Goal: Transaction & Acquisition: Download file/media

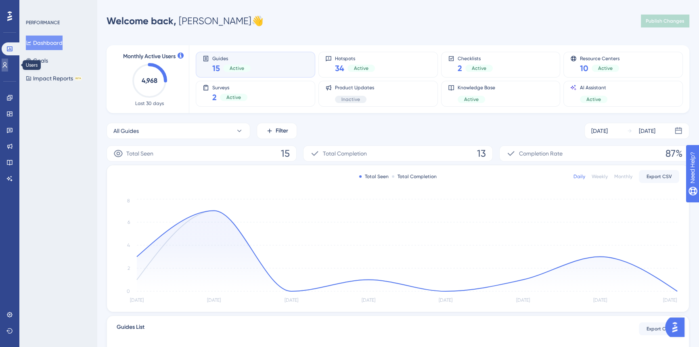
click at [8, 66] on icon at bounding box center [5, 65] width 6 height 6
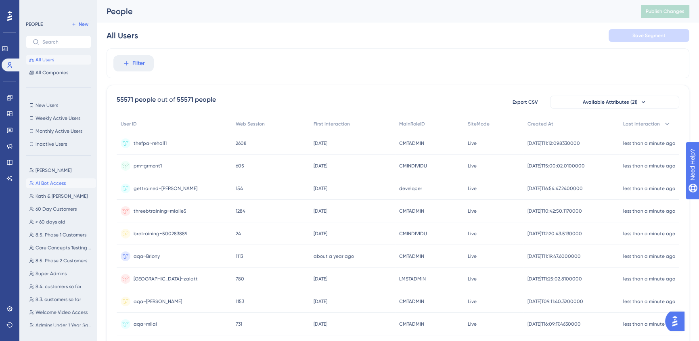
click at [43, 184] on span "AI Bot Access" at bounding box center [51, 183] width 30 height 6
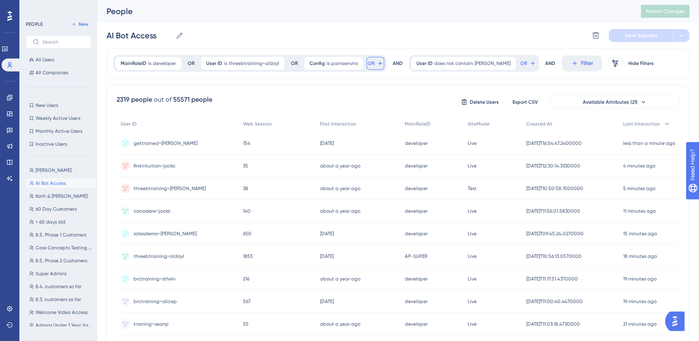
click at [377, 63] on icon at bounding box center [380, 63] width 6 height 6
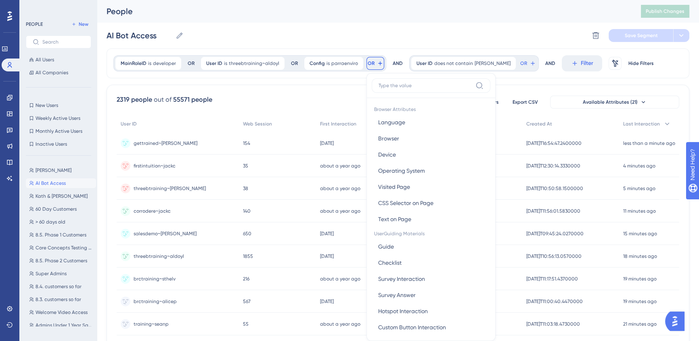
scroll to position [36, 0]
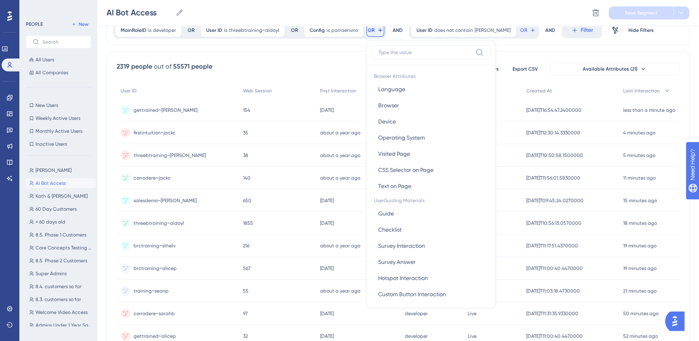
click at [390, 59] on label at bounding box center [431, 52] width 119 height 15
click at [390, 56] on input at bounding box center [426, 52] width 94 height 6
click at [391, 54] on input at bounding box center [426, 52] width 94 height 6
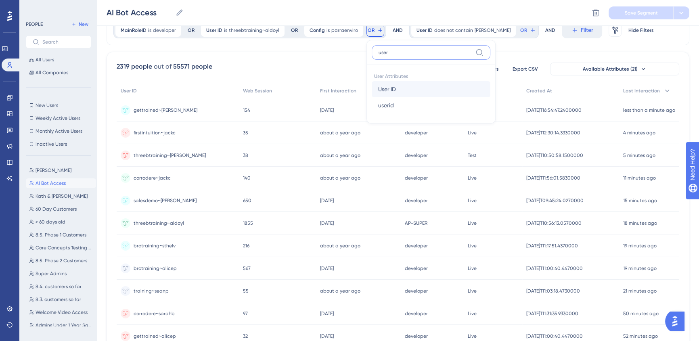
type input "user"
click at [403, 89] on button "User ID User ID" at bounding box center [431, 89] width 119 height 16
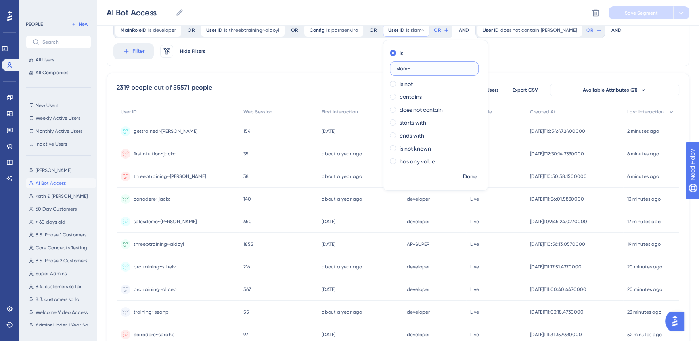
paste input "urbowe"
type input "slam~urbowe"
click at [463, 176] on span "Done" at bounding box center [470, 177] width 14 height 10
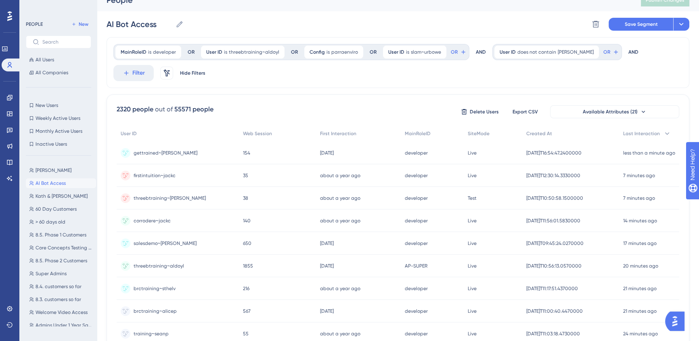
scroll to position [0, 0]
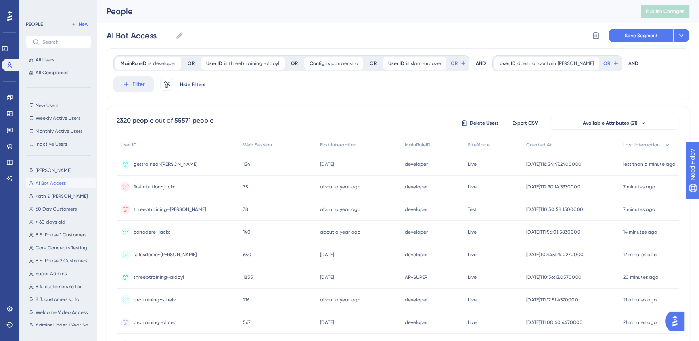
click at [636, 27] on div "AI Bot Access AI Bot Access Delete Segment Save Segment Actions" at bounding box center [398, 36] width 583 height 26
click at [632, 38] on span "Save Segment" at bounding box center [641, 35] width 33 height 6
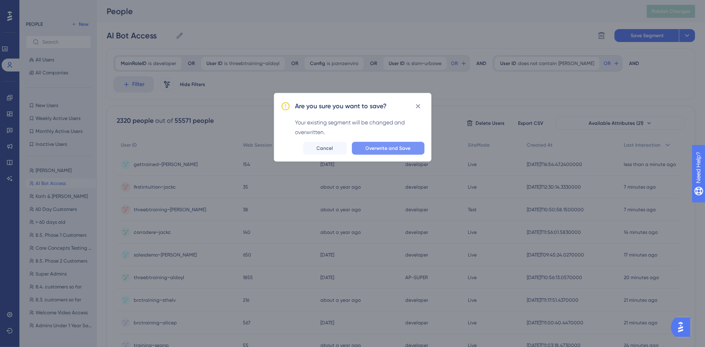
click at [384, 148] on span "Overwrite and Save" at bounding box center [387, 148] width 45 height 6
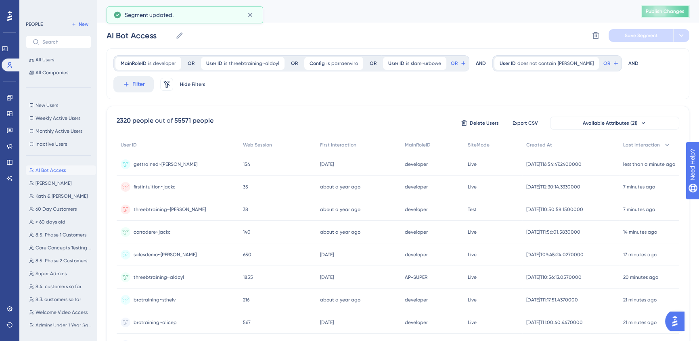
click at [664, 7] on button "Publish Changes" at bounding box center [665, 11] width 48 height 13
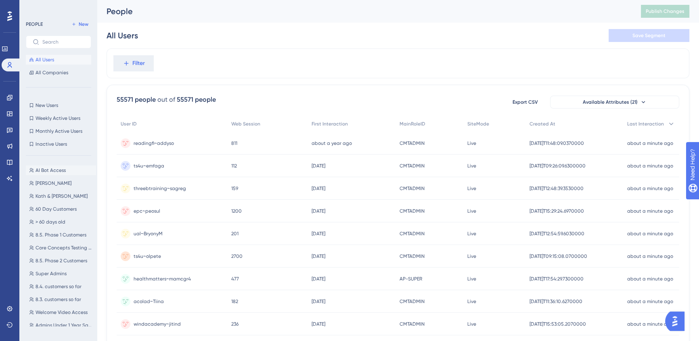
click at [44, 168] on span "AI Bot Access" at bounding box center [51, 170] width 30 height 6
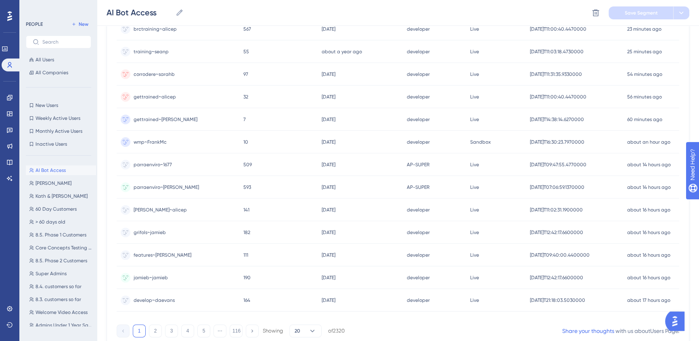
scroll to position [289, 0]
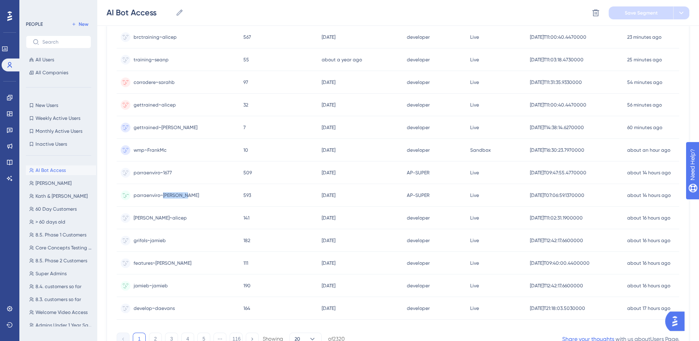
drag, startPoint x: 202, startPoint y: 196, endPoint x: 163, endPoint y: 196, distance: 38.8
click at [163, 196] on div "parraenviro~Priscilla parraenviro~Priscilla" at bounding box center [178, 195] width 123 height 23
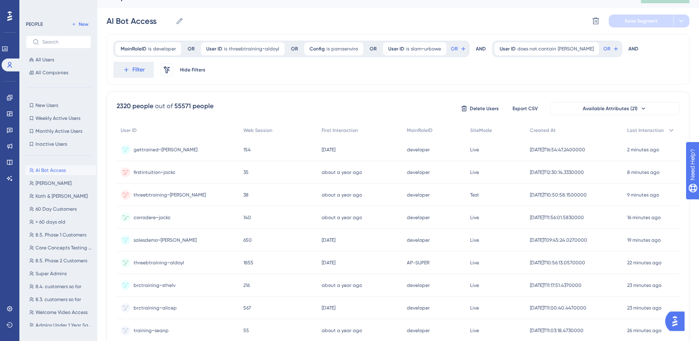
scroll to position [0, 0]
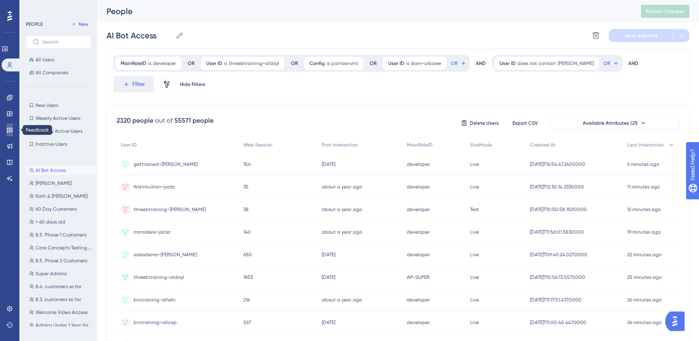
click at [11, 133] on link at bounding box center [9, 130] width 6 height 13
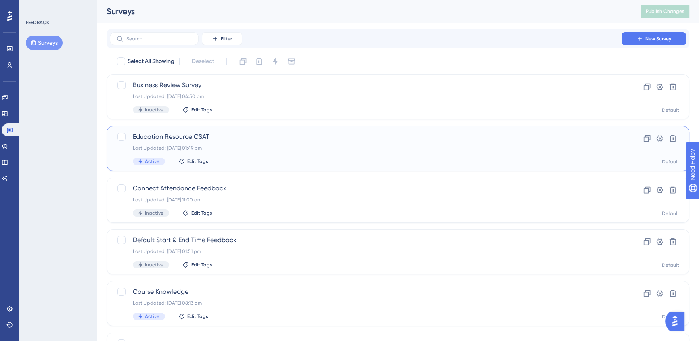
click at [279, 162] on div "Active Edit Tags" at bounding box center [366, 161] width 466 height 7
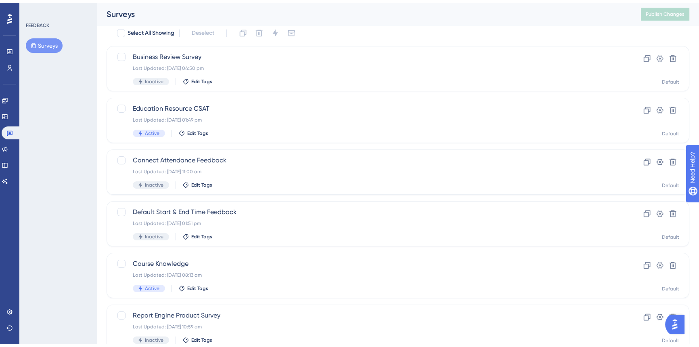
scroll to position [73, 0]
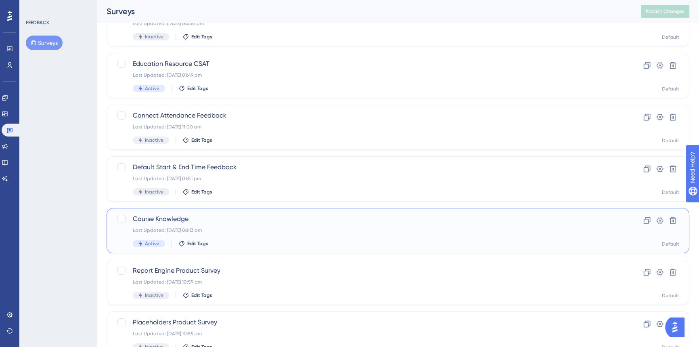
click at [311, 215] on span "Course Knowledge" at bounding box center [366, 219] width 466 height 10
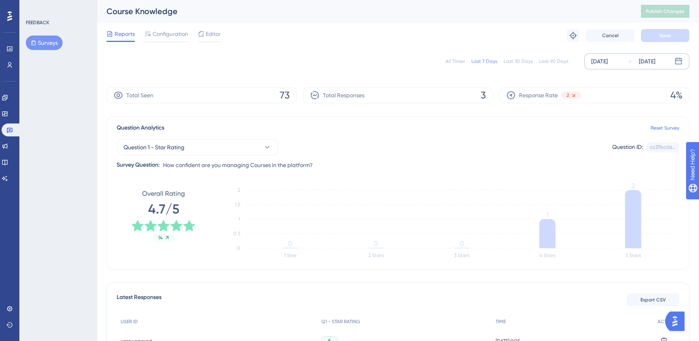
click at [624, 57] on div "Sep 10 2025 Sep 16 2025" at bounding box center [637, 61] width 105 height 16
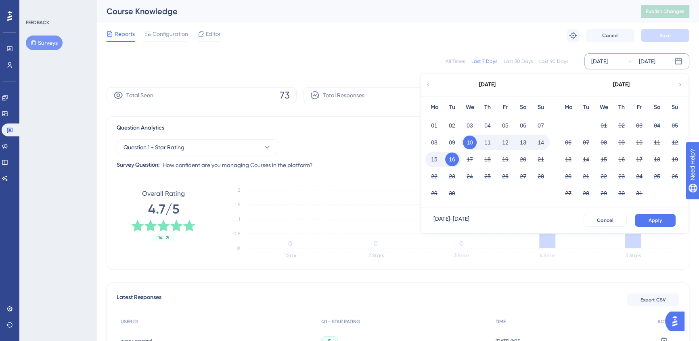
click at [428, 82] on icon at bounding box center [429, 84] width 6 height 7
click at [454, 125] on button "01" at bounding box center [452, 126] width 14 height 14
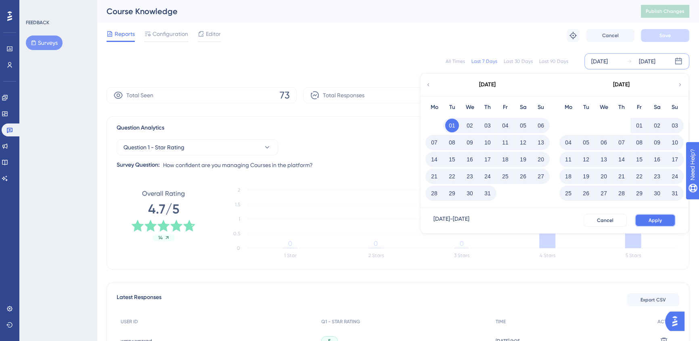
click at [659, 220] on span "Apply" at bounding box center [655, 220] width 13 height 6
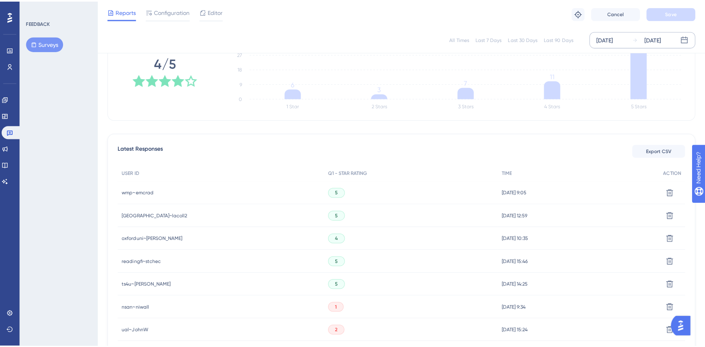
scroll to position [147, 0]
click at [636, 148] on button "Export CSV" at bounding box center [653, 150] width 53 height 13
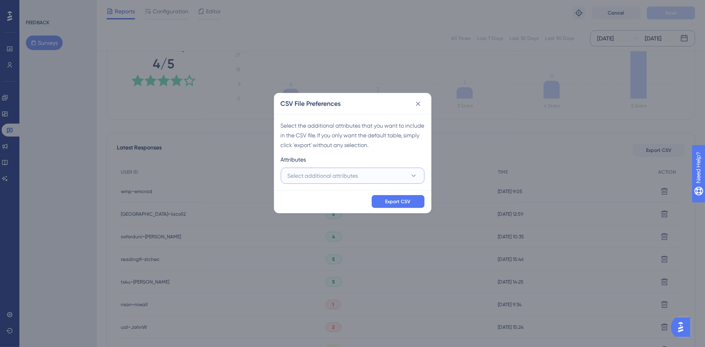
click at [395, 179] on button "Select additional attributes" at bounding box center [353, 176] width 144 height 16
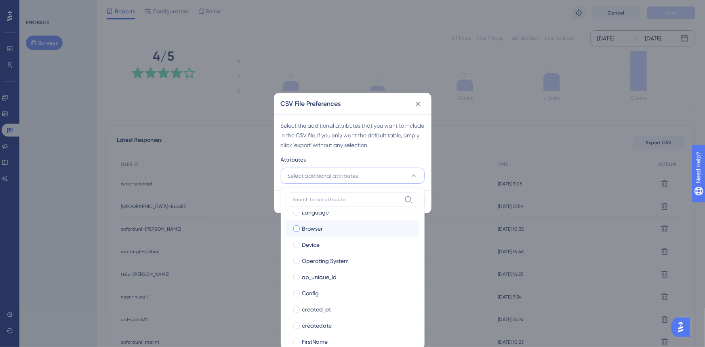
scroll to position [73, 0]
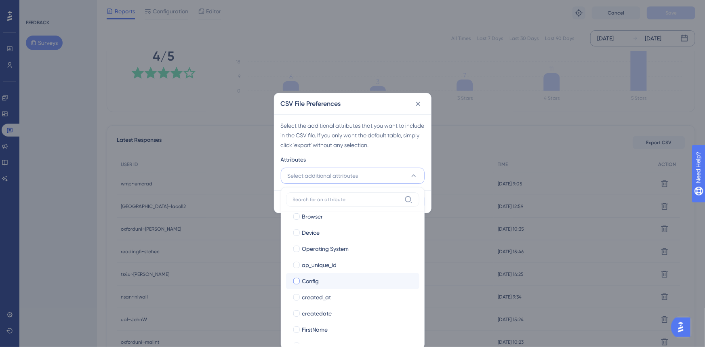
click at [334, 281] on div "Config" at bounding box center [357, 281] width 111 height 10
checkbox input "true"
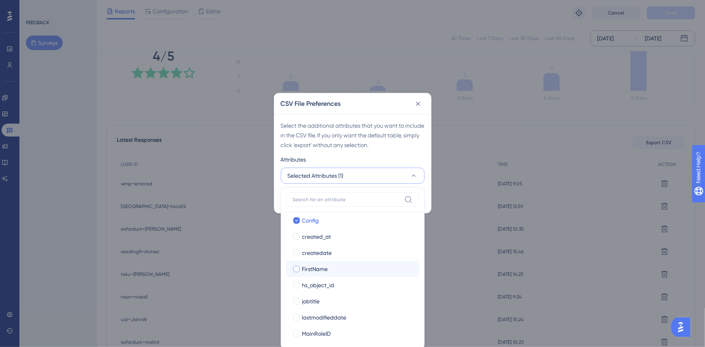
scroll to position [147, 0]
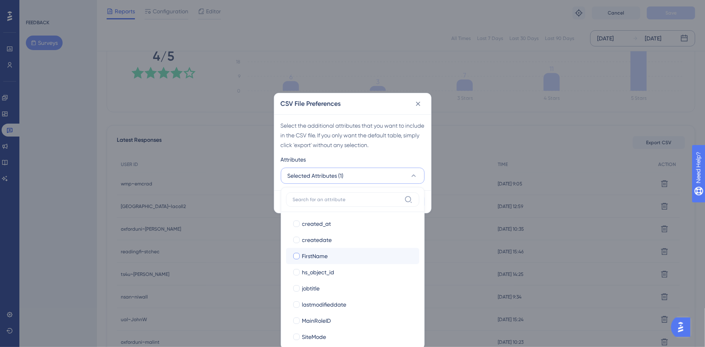
click at [340, 262] on label "FirstName FirstName" at bounding box center [352, 256] width 133 height 16
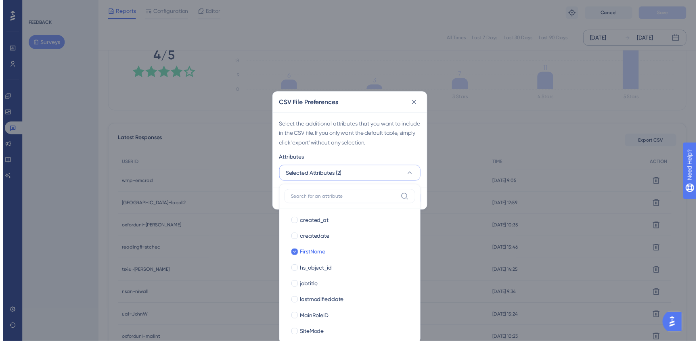
scroll to position [168, 0]
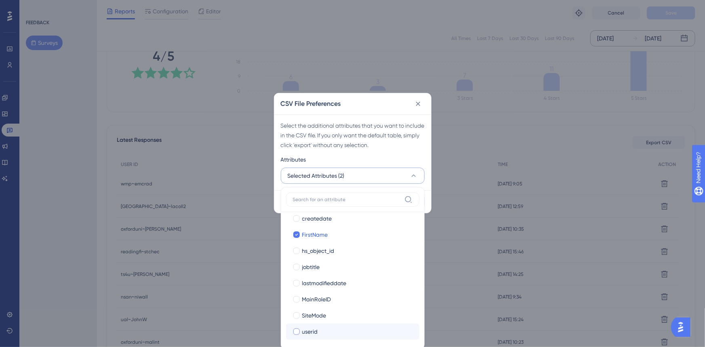
click at [344, 325] on label "userid userid" at bounding box center [352, 331] width 133 height 16
checkbox input "true"
checkbox input "false"
click at [370, 153] on div "Select the additional attributes that you want to include in the CSV file. If y…" at bounding box center [352, 152] width 157 height 76
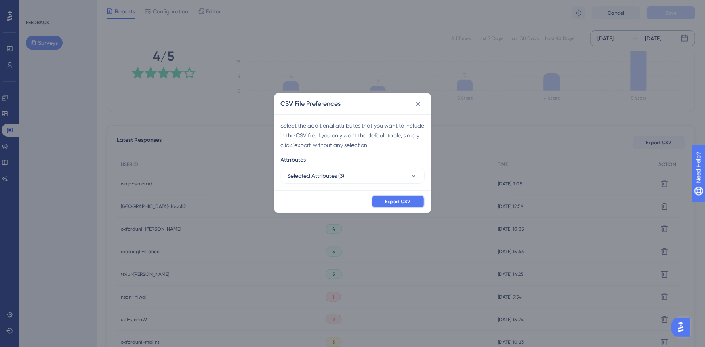
click at [387, 201] on span "Export CSV" at bounding box center [397, 201] width 25 height 6
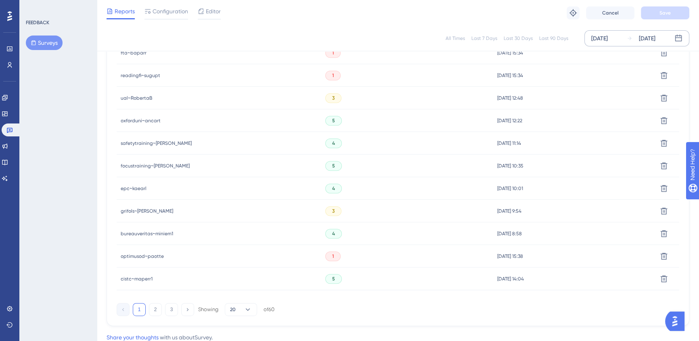
scroll to position [515, 0]
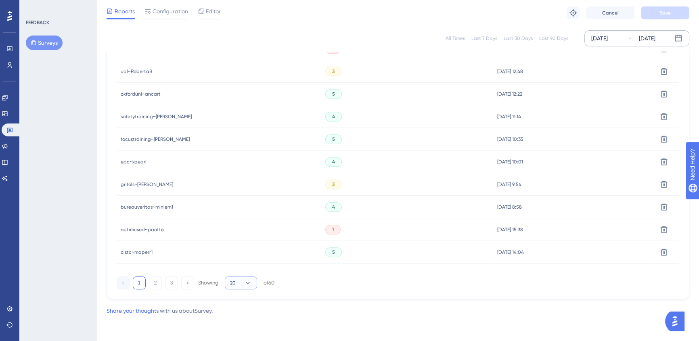
click at [250, 282] on icon at bounding box center [248, 283] width 8 height 8
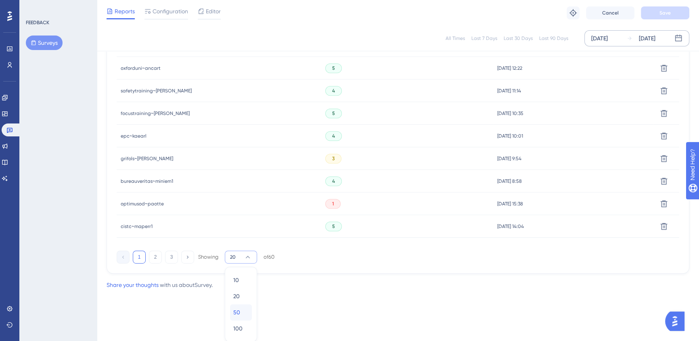
click at [240, 310] on div "50 50" at bounding box center [240, 313] width 15 height 16
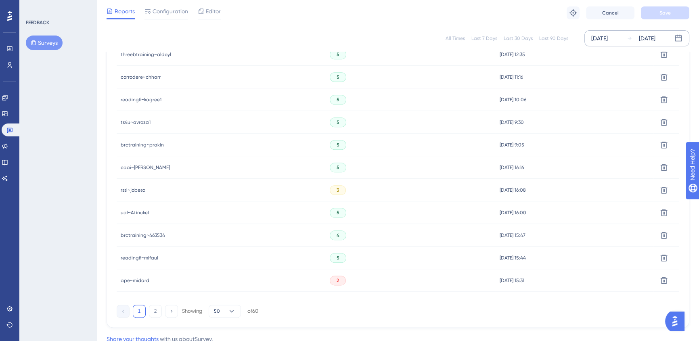
scroll to position [1194, 0]
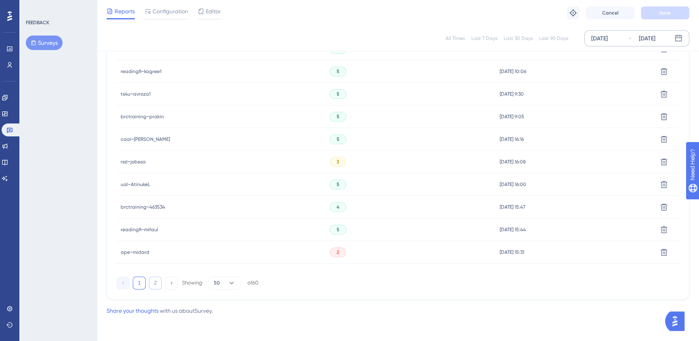
click at [153, 287] on button "2" at bounding box center [155, 283] width 13 height 13
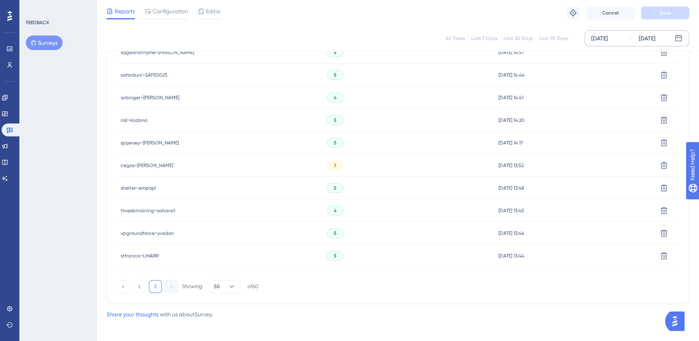
scroll to position [289, 0]
